Goal: Task Accomplishment & Management: Complete application form

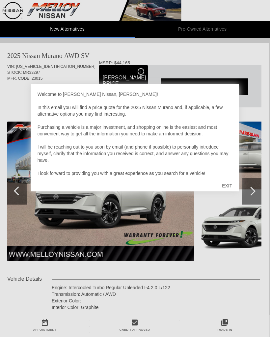
scroll to position [0, 1]
click at [221, 187] on div "EXIT" at bounding box center [227, 186] width 23 height 20
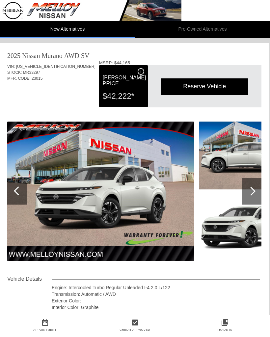
click at [254, 191] on div at bounding box center [251, 191] width 9 height 9
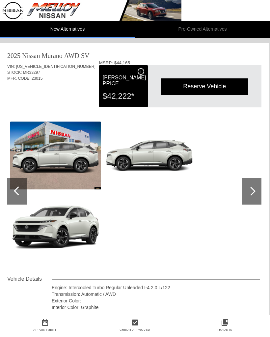
click at [252, 192] on div at bounding box center [251, 191] width 9 height 9
click at [251, 195] on div at bounding box center [251, 191] width 9 height 9
click at [253, 195] on div at bounding box center [252, 191] width 20 height 26
click at [253, 189] on div at bounding box center [251, 191] width 9 height 9
click at [252, 189] on div at bounding box center [251, 191] width 9 height 9
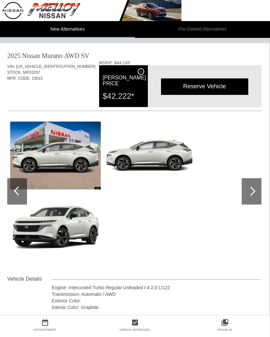
click at [19, 193] on div at bounding box center [18, 190] width 9 height 9
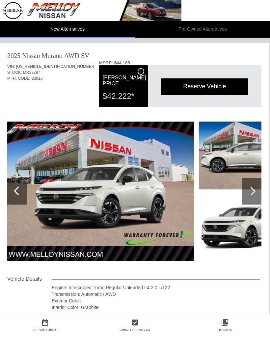
click at [25, 196] on div at bounding box center [17, 191] width 20 height 26
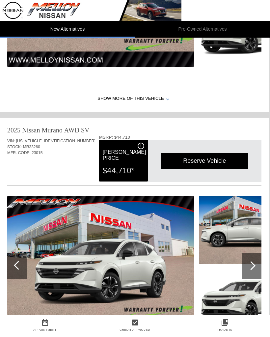
scroll to position [603, 1]
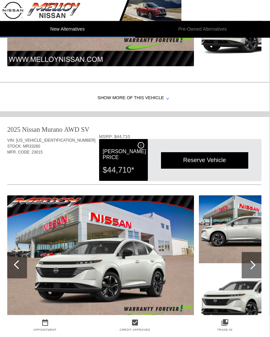
click at [249, 270] on div at bounding box center [251, 265] width 9 height 9
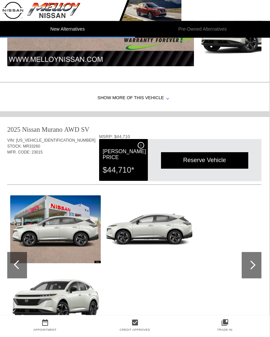
scroll to position [603, 1]
click at [252, 278] on div at bounding box center [252, 265] width 20 height 26
click at [9, 267] on div at bounding box center [17, 265] width 20 height 26
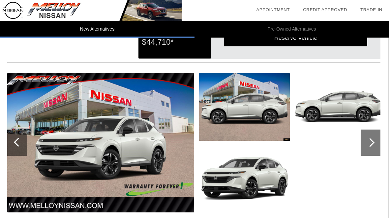
scroll to position [721, 1]
